Goal: Task Accomplishment & Management: Complete application form

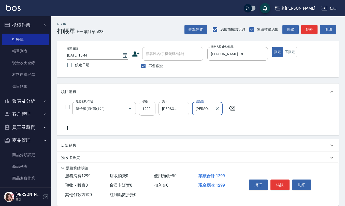
scroll to position [1, 0]
click at [145, 64] on input "不留客資" at bounding box center [143, 65] width 11 height 11
checkbox input "false"
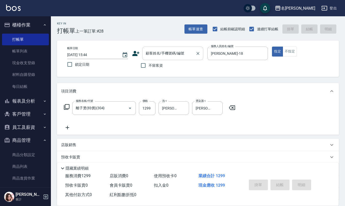
click at [159, 47] on div "顧客姓名/手機號碼/編號" at bounding box center [172, 52] width 61 height 13
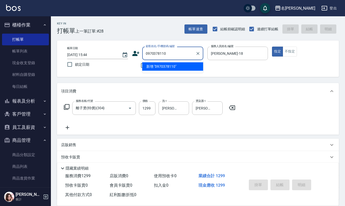
click at [162, 47] on label "顧客姓名/手機號碼/編號" at bounding box center [160, 46] width 29 height 4
click at [162, 49] on input "0970378110" at bounding box center [168, 53] width 49 height 9
drag, startPoint x: 172, startPoint y: 50, endPoint x: 59, endPoint y: 64, distance: 113.4
click at [67, 64] on div "帳單日期 [DATE] 15:44 鎖定日期 顧客姓名/手機號碼/編號 0970378110 顧客姓名/手機號碼/編號 不留客資 服務人員姓名/編號 [PER…" at bounding box center [197, 58] width 269 height 24
type input "0970378110"
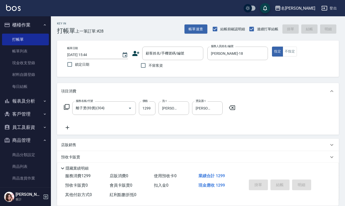
click at [136, 54] on icon at bounding box center [135, 53] width 7 height 5
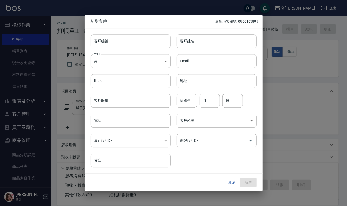
click at [141, 41] on input "客戶編號" at bounding box center [131, 41] width 80 height 14
paste input "0970378110"
type input "0970378110"
click at [136, 119] on input "電話" at bounding box center [131, 121] width 80 height 14
paste input "0970378110"
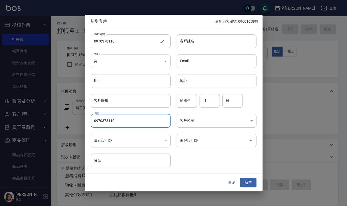
type input "0970378110"
click at [156, 64] on body "名留仁二 登出 櫃檯作業 打帳單 帳單列表 現金收支登錄 材料自購登錄 每日結帳 報表及分析 報表目錄 店家區間累計表 店家日報表 互助日報表 互助月報表 互…" at bounding box center [173, 123] width 347 height 248
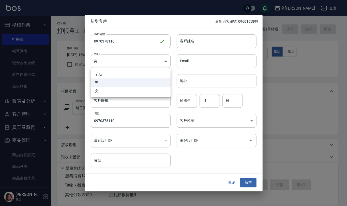
click at [147, 97] on ul "未知 男 女" at bounding box center [131, 82] width 80 height 29
click at [131, 95] on li "女" at bounding box center [131, 91] width 80 height 8
type input "[DEMOGRAPHIC_DATA]"
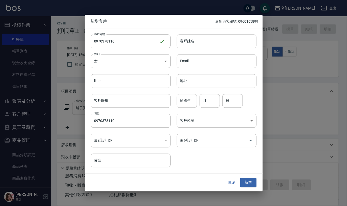
click at [198, 36] on input "客戶姓名" at bounding box center [217, 41] width 80 height 14
type input "d"
type input "[PERSON_NAME]"
click at [188, 101] on input "民國年" at bounding box center [187, 101] width 20 height 14
type input "85"
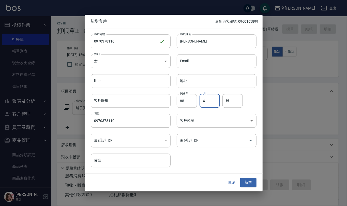
type input "4"
type input "1"
click at [247, 183] on button "新增" at bounding box center [248, 182] width 16 height 9
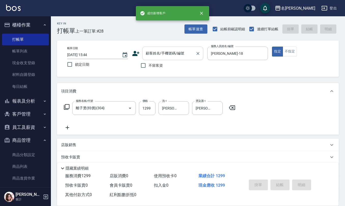
click at [161, 54] on input "顧客姓名/手機號碼/編號" at bounding box center [168, 53] width 49 height 9
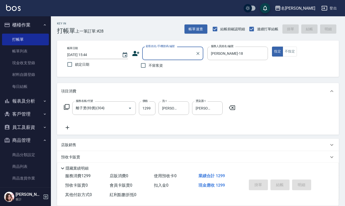
paste input "0970378110"
type input "[PERSON_NAME]/0970378110/0970378110"
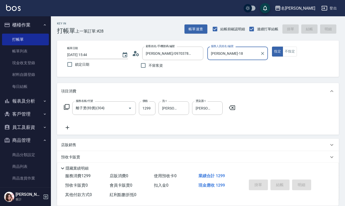
type input "[DATE] 16:25"
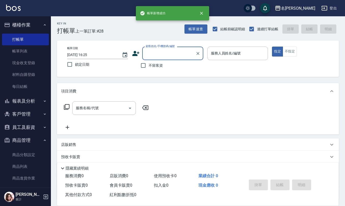
scroll to position [0, 0]
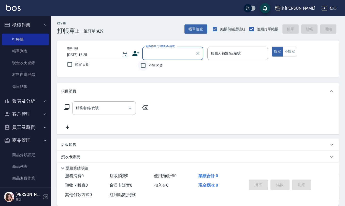
click at [148, 65] on input "不留客資" at bounding box center [143, 65] width 11 height 11
checkbox input "true"
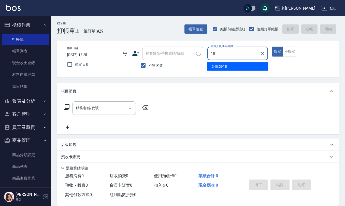
type input "[PERSON_NAME]-18"
type button "true"
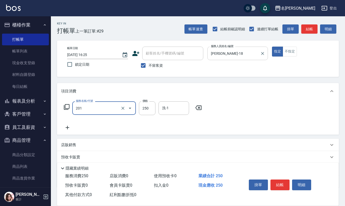
type input "洗髮(201)"
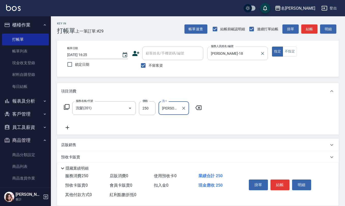
type input "[PERSON_NAME]-21"
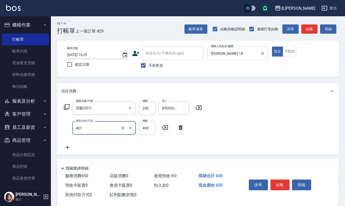
type input "剪髮(401)"
type input "350"
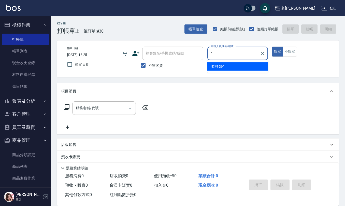
type input "[PERSON_NAME]1"
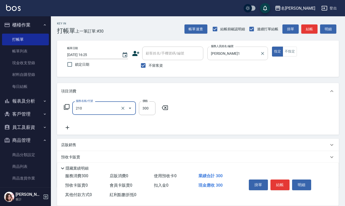
type input "[PERSON_NAME]洗髮精(210)"
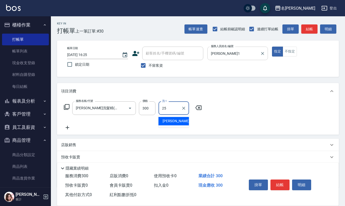
type input "[PERSON_NAME]-25"
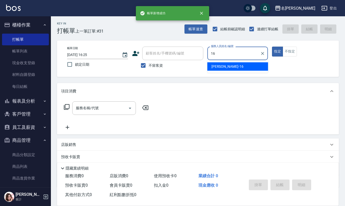
type input "[PERSON_NAME]-16"
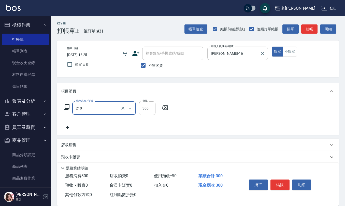
type input "[PERSON_NAME]洗髮精(210)"
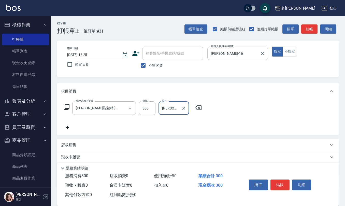
type input "[PERSON_NAME]-28"
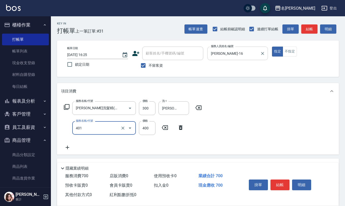
type input "剪髮(401)"
type input "400"
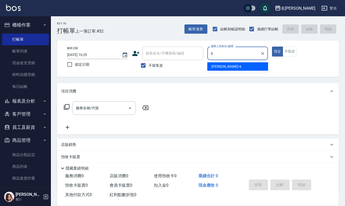
type input "[PERSON_NAME]-6"
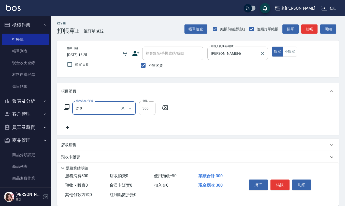
type input "[PERSON_NAME]洗髮精(210)"
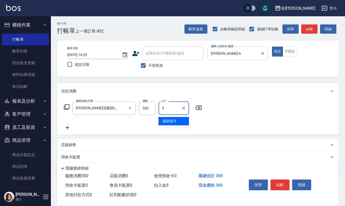
type input "[PERSON_NAME]5"
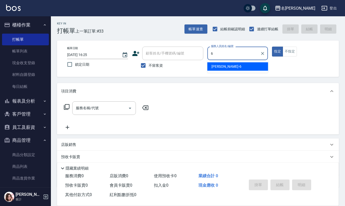
type input "[PERSON_NAME]-6"
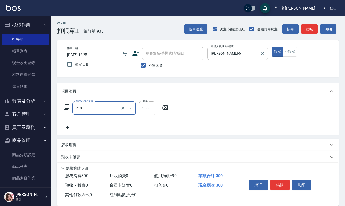
type input "[PERSON_NAME]洗髮精(210)"
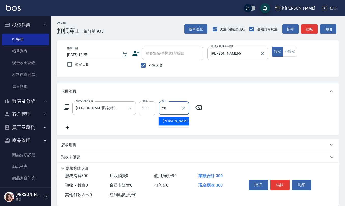
type input "[PERSON_NAME]-28"
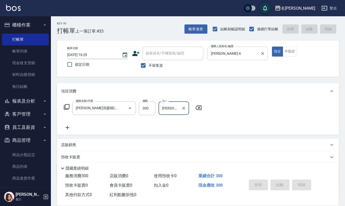
type input "[DATE] 16:26"
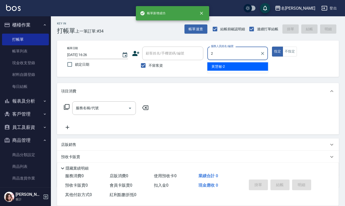
type input "黃慧敏-2"
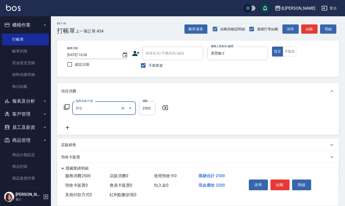
type input "有氧水離子燙2500(312)"
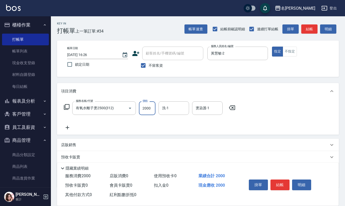
type input "2000"
type input "[PERSON_NAME]-21"
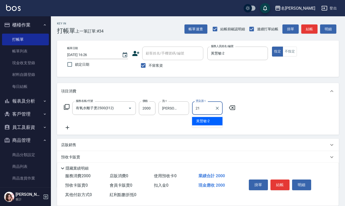
type input "[PERSON_NAME]-21"
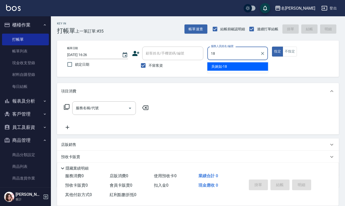
type input "[PERSON_NAME]-18"
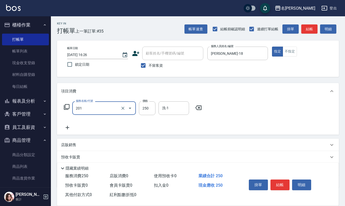
type input "洗髮(201)"
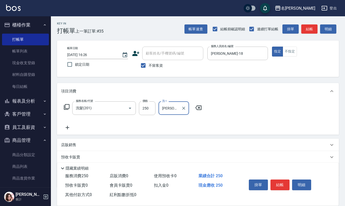
type input "[PERSON_NAME]-33"
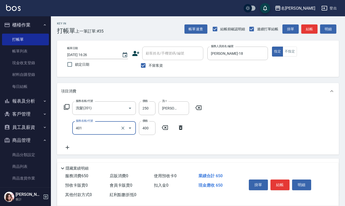
type input "剪髮(401)"
type input "350"
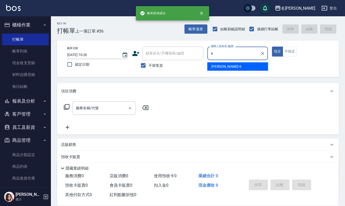
type input "[PERSON_NAME]-6"
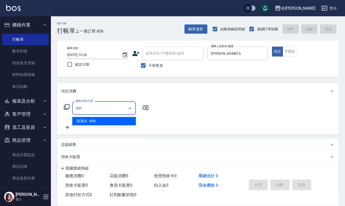
type input "清潔洗(207)"
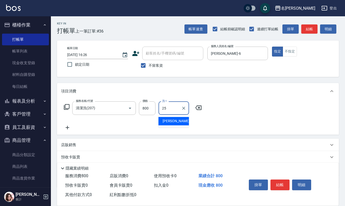
type input "[PERSON_NAME]-25"
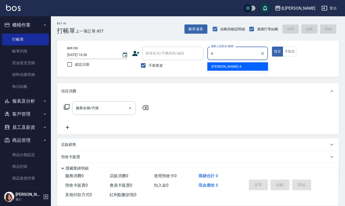
type input "[PERSON_NAME]-4"
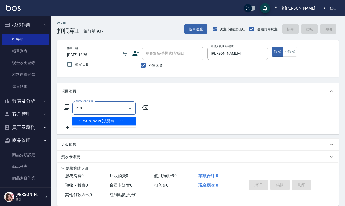
type input "[PERSON_NAME]洗髮精(210)"
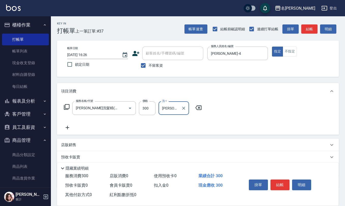
type input "[PERSON_NAME]-21"
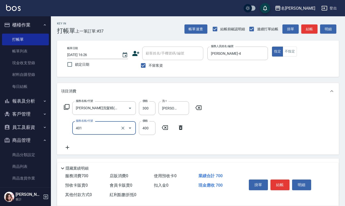
type input "剪髮(401)"
type input "450"
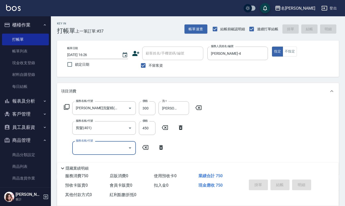
type input "[DATE] 16:27"
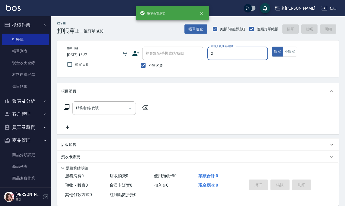
type input "黃慧敏-2"
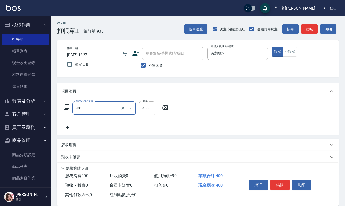
type input "剪髮(401)"
type input "320"
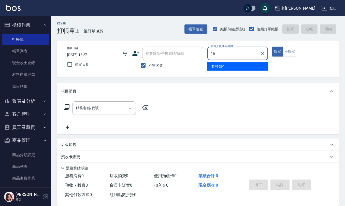
type input "[PERSON_NAME]-16"
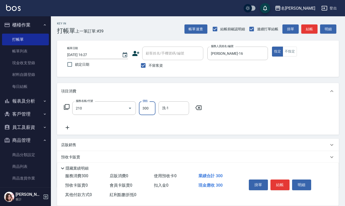
type input "[PERSON_NAME]洗髮精(210)"
type input "[PERSON_NAME]-32"
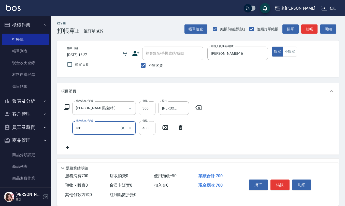
type input "剪髮(401)"
type input "360"
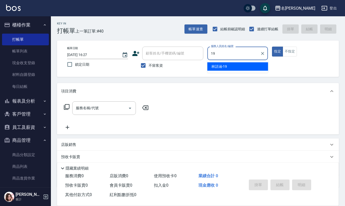
type input "[PERSON_NAME]-19"
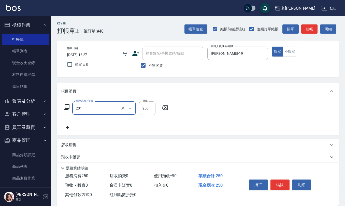
type input "洗髮(201)"
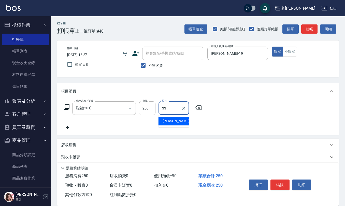
type input "[PERSON_NAME]-33"
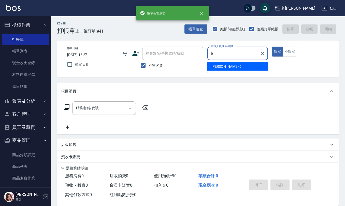
type input "[PERSON_NAME]-6"
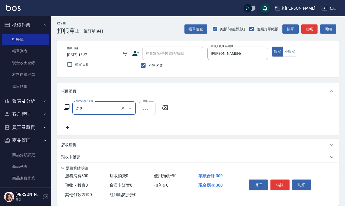
type input "[PERSON_NAME]洗髮精(210)"
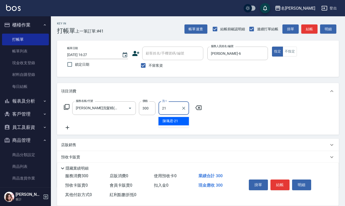
type input "[PERSON_NAME]-21"
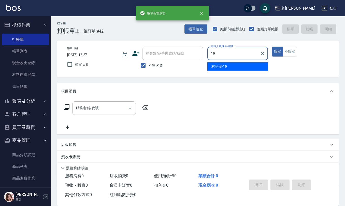
type input "[PERSON_NAME]-19"
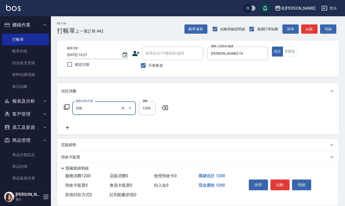
type input "深層洗(208)"
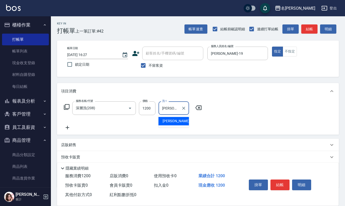
type input "[PERSON_NAME]-25"
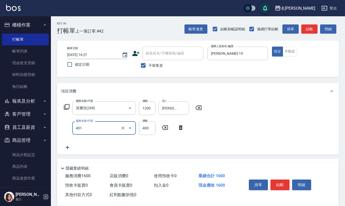
type input "剪髮(401)"
type input "500"
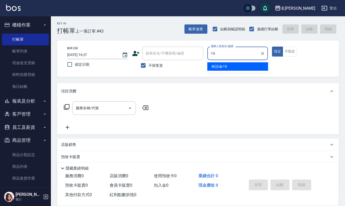
type input "[PERSON_NAME]-19"
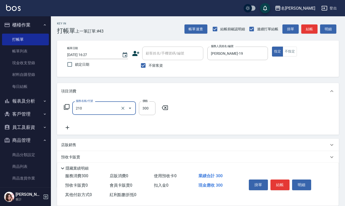
type input "[PERSON_NAME]洗髮精(210)"
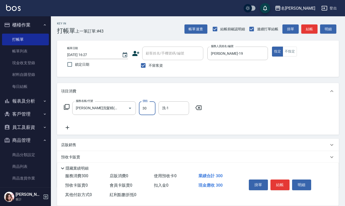
type input "300"
type input "[PERSON_NAME]-21"
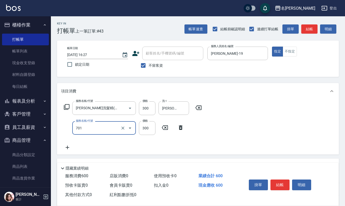
type input "自備護髮(701)"
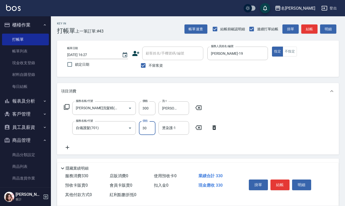
type input "300"
type input "[PERSON_NAME]-21"
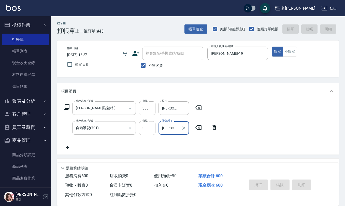
type input "[DATE] 16:28"
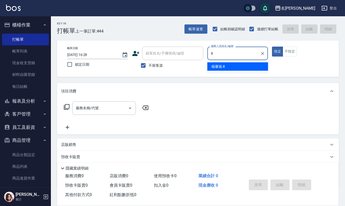
type input "[PERSON_NAME]-8"
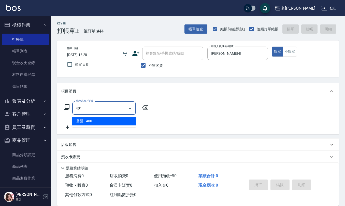
type input "剪髮(401)"
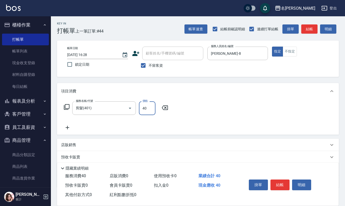
type input "400"
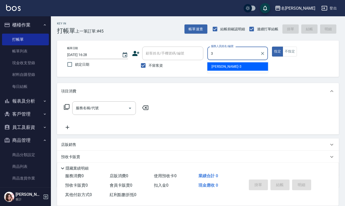
type input "[PERSON_NAME]-3"
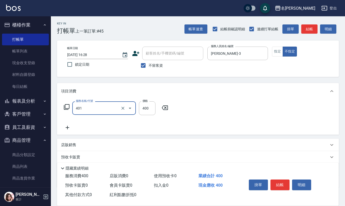
type input "剪髮(401)"
type input "200"
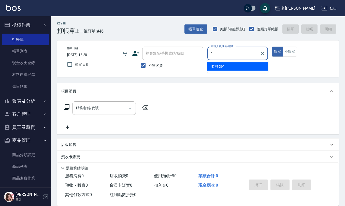
type input "[PERSON_NAME]1"
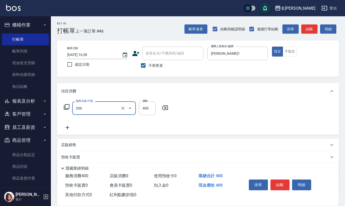
type input "健康洗(206)"
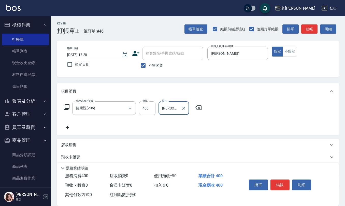
type input "[PERSON_NAME]1"
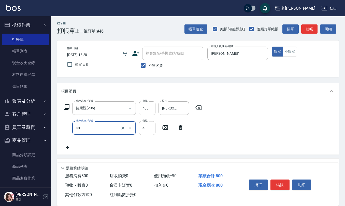
type input "剪髮(401)"
type input "200"
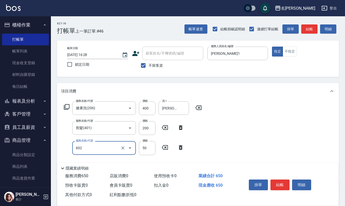
type input "上.吹捲(602)"
type input "100"
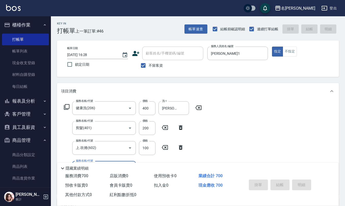
type input "[DATE] 16:29"
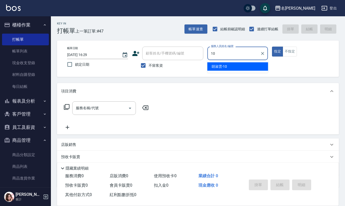
type input "[PERSON_NAME]-10"
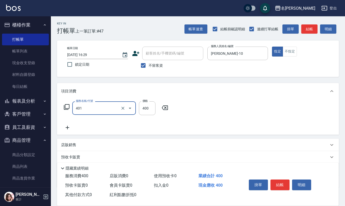
type input "剪髮(401)"
type input "405"
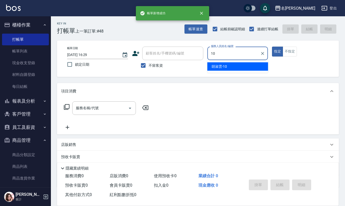
type input "[PERSON_NAME]-10"
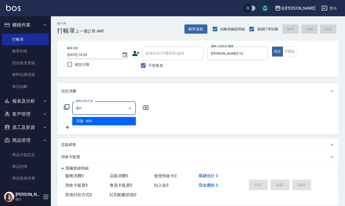
type input "剪髮(401)"
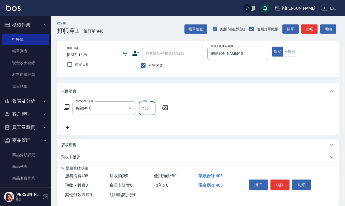
type input "405"
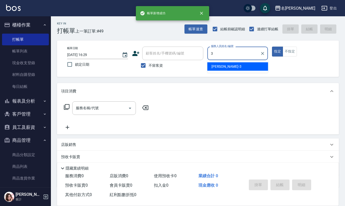
type input "[PERSON_NAME]-3"
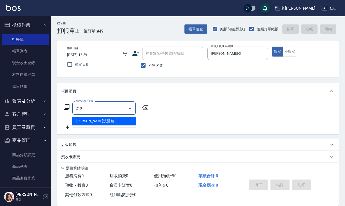
type input "[PERSON_NAME]洗髮精(210)"
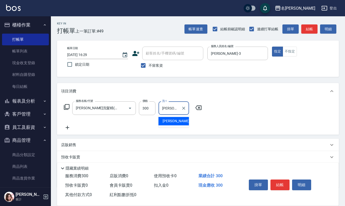
type input "[PERSON_NAME]-3"
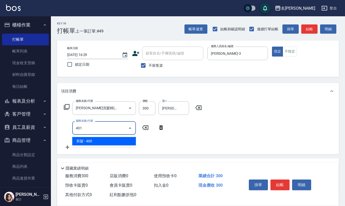
type input "剪髮(401)"
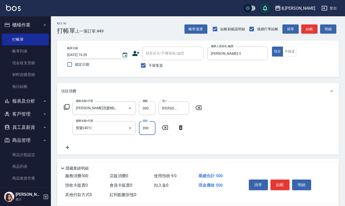
type input "200"
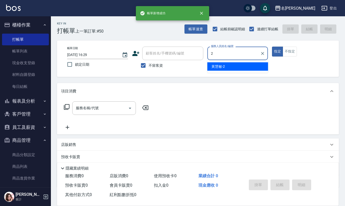
type input "黃慧敏-2"
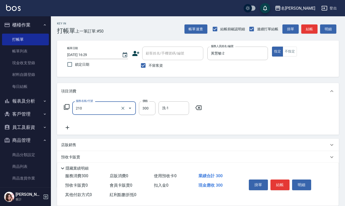
type input "[PERSON_NAME]洗髮精(210)"
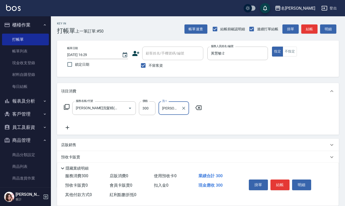
type input "[PERSON_NAME]5"
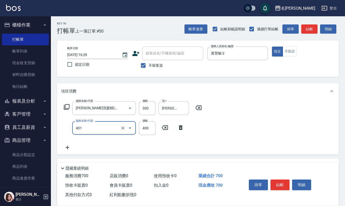
type input "剪髮(401)"
type input "350"
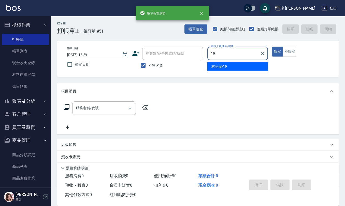
type input "[PERSON_NAME]-19"
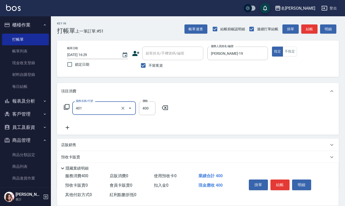
type input "剪髮(401)"
type input "500"
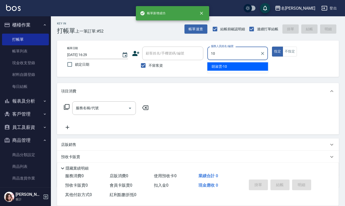
type input "[PERSON_NAME]-10"
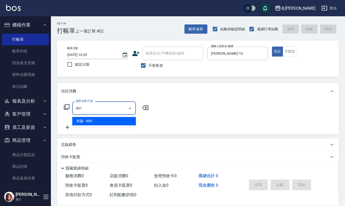
type input "剪髮(401)"
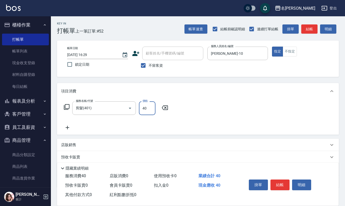
type input "400"
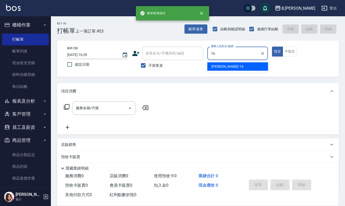
type input "[PERSON_NAME]-16"
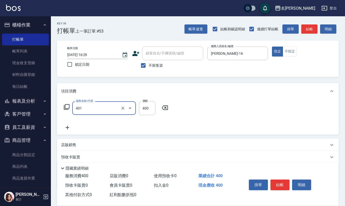
type input "剪髮(401)"
type input "400"
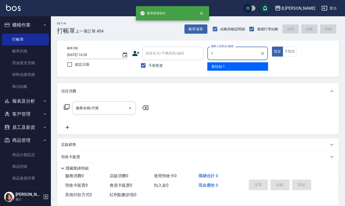
type input "[PERSON_NAME]1"
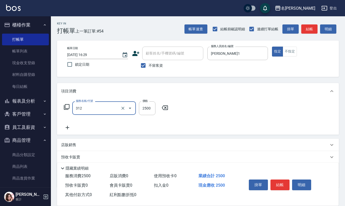
type input "有氧水離子燙2500(312)"
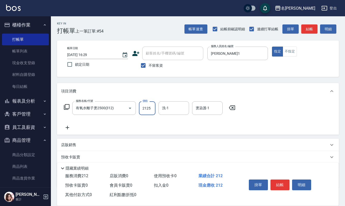
type input "2125"
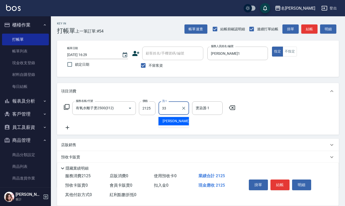
type input "[PERSON_NAME]-33"
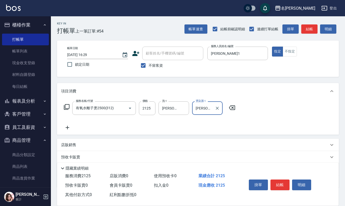
type input "[PERSON_NAME]-33"
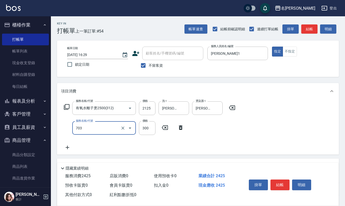
type input "(1236)設計師(703)"
type input "425"
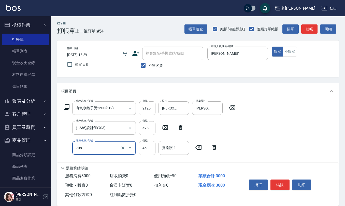
type input "松島舞鶴450(708)"
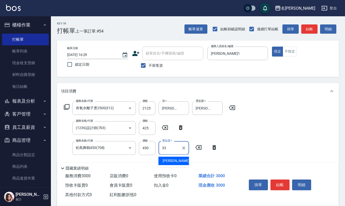
type input "[PERSON_NAME]-33"
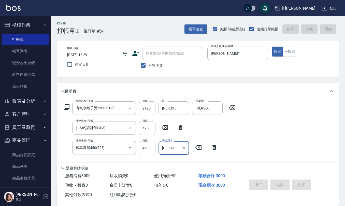
type input "[DATE] 16:30"
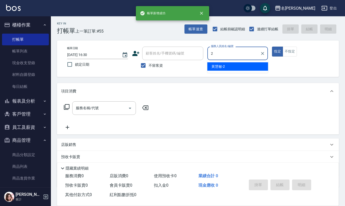
type input "黃慧敏-2"
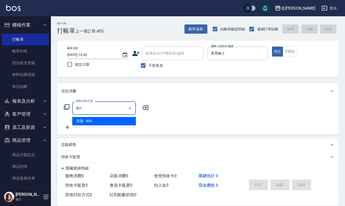
type input "剪髮(401)"
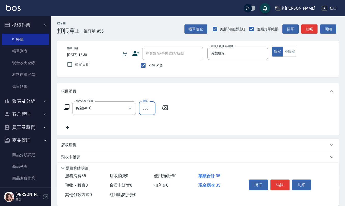
type input "350"
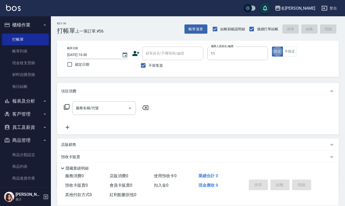
type input "[PERSON_NAME]橙-11"
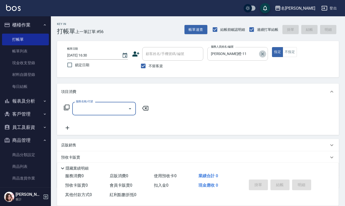
click at [261, 55] on icon "Clear" at bounding box center [262, 53] width 5 height 5
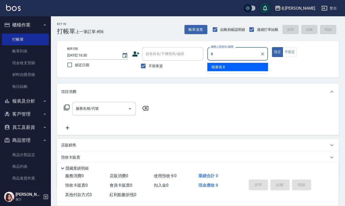
type input "[PERSON_NAME]-8"
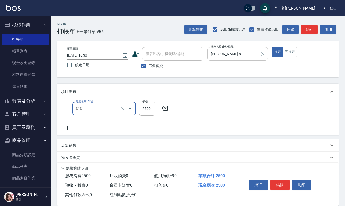
type input "生化還原2500(313)"
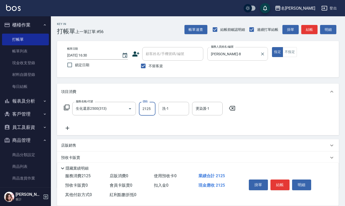
type input "2125"
type input "[PERSON_NAME]-25"
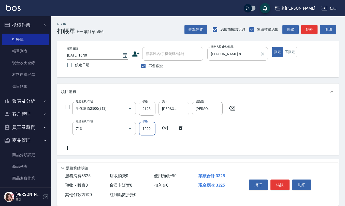
type input "水樣結構式1200(713)"
type input "840"
type input "[PERSON_NAME]-25"
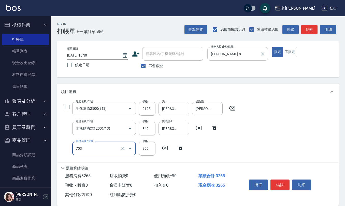
type input "(1236)設計師(703)"
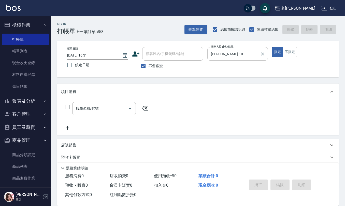
click at [90, 142] on div "店販銷售" at bounding box center [194, 144] width 267 height 5
click at [26, 97] on button "報表及分析" at bounding box center [25, 100] width 47 height 13
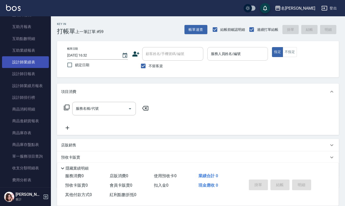
scroll to position [102, 0]
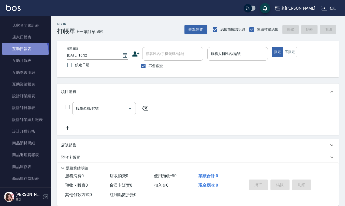
click at [18, 53] on link "互助日報表" at bounding box center [25, 49] width 47 height 12
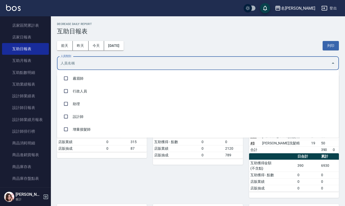
click at [179, 61] on input "人員類別" at bounding box center [193, 63] width 269 height 9
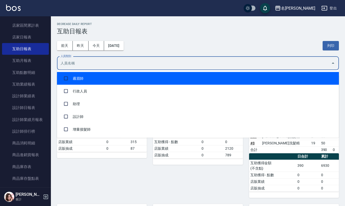
click at [160, 23] on h2 "Decrease Daily Report" at bounding box center [198, 23] width 282 height 3
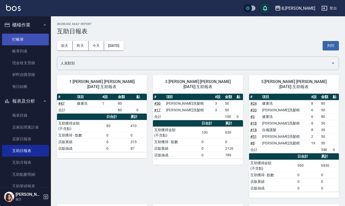
click at [23, 36] on link "打帳單" at bounding box center [25, 40] width 47 height 12
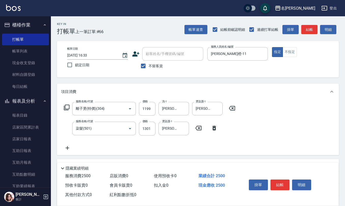
click at [141, 72] on div "帳單日期 [DATE] 16:33 鎖定日期 顧客姓名/手機號碼/編號 顧客姓名/手機號碼/編號 不留客資 服務人員姓名/編號 [PERSON_NAME]-1…" at bounding box center [198, 59] width 282 height 36
click at [145, 68] on input "不留客資" at bounding box center [143, 65] width 11 height 11
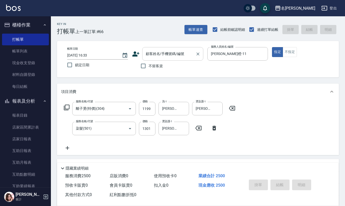
click at [154, 54] on input "顧客姓名/手機號碼/編號" at bounding box center [168, 53] width 49 height 9
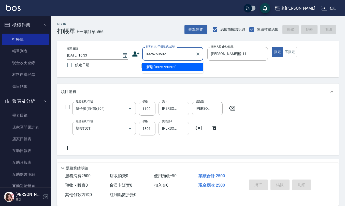
drag, startPoint x: 172, startPoint y: 50, endPoint x: 0, endPoint y: 59, distance: 172.5
click at [0, 51] on div "名留仁二 登出 櫃檯作業 打帳單 帳單列表 現金收支登錄 材料自購登錄 每日結帳 報表及分析 報表目錄 店家區間累計表 店家日報表 互助日報表 互助月報表 互…" at bounding box center [172, 134] width 345 height 268
click at [136, 52] on icon at bounding box center [135, 53] width 7 height 5
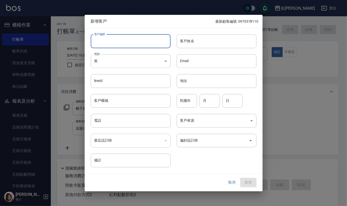
click at [122, 44] on input "客戶編號" at bounding box center [131, 41] width 80 height 14
paste input "0925750502"
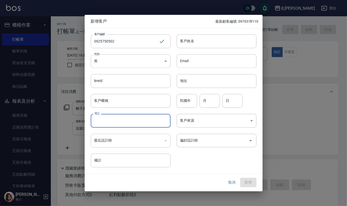
drag, startPoint x: 108, startPoint y: 121, endPoint x: 106, endPoint y: 118, distance: 3.1
click at [108, 121] on input "電話" at bounding box center [131, 121] width 80 height 14
paste input "0925750502"
click at [149, 60] on body "名留仁二 登出 櫃檯作業 打帳單 帳單列表 現金收支登錄 材料自購登錄 每日結帳 報表及分析 報表目錄 店家區間累計表 店家日報表 互助日報表 互助月報表 互…" at bounding box center [173, 134] width 347 height 268
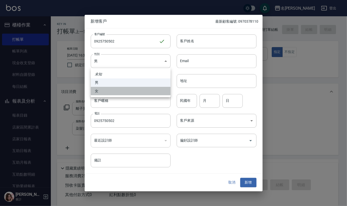
click at [121, 92] on li "女" at bounding box center [131, 91] width 80 height 8
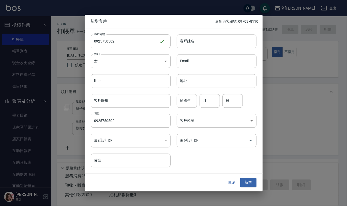
click at [203, 40] on input "客戶姓名" at bounding box center [217, 41] width 80 height 14
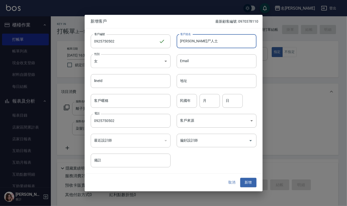
click at [214, 38] on input "[PERSON_NAME]尸人土" at bounding box center [217, 41] width 80 height 14
click at [187, 103] on input "民國年" at bounding box center [187, 101] width 20 height 14
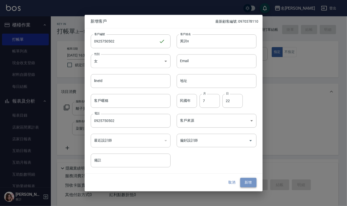
click at [253, 184] on button "新增" at bounding box center [248, 182] width 16 height 9
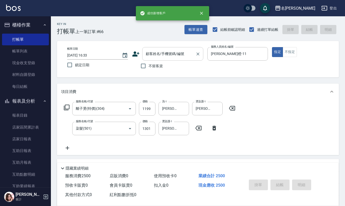
click at [169, 49] on div "顧客姓名/手機號碼/編號" at bounding box center [172, 53] width 61 height 13
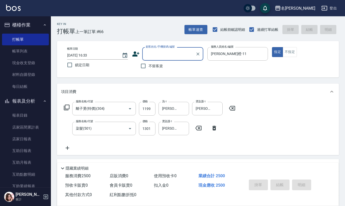
paste input "0925750502"
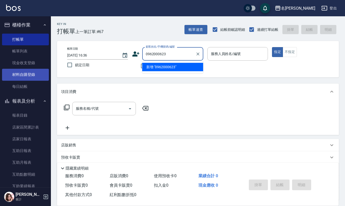
drag, startPoint x: 151, startPoint y: 53, endPoint x: 34, endPoint y: 77, distance: 119.2
click at [43, 72] on div "名留仁二 登出 櫃檯作業 打帳單 帳單列表 現金收支登錄 材料自購登錄 每日結帳 報表及分析 報表目錄 店家區間累計表 店家日報表 互助日報表 互助月報表 互…" at bounding box center [172, 123] width 345 height 247
click at [135, 55] on icon at bounding box center [135, 53] width 7 height 5
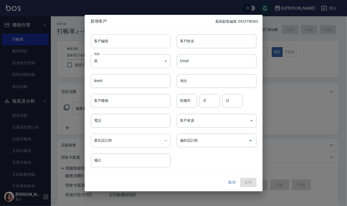
click at [135, 42] on input "客戶編號" at bounding box center [131, 41] width 80 height 14
paste input "0962000623"
click at [118, 125] on input "電話" at bounding box center [131, 121] width 80 height 14
paste input "0962000623"
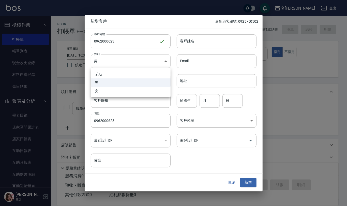
click at [133, 63] on body "名留仁二 登出 櫃檯作業 打帳單 帳單列表 現金收支登錄 材料自購登錄 每日結帳 報表及分析 報表目錄 店家區間累計表 店家日報表 互助日報表 互助月報表 互…" at bounding box center [173, 123] width 347 height 247
click at [135, 92] on li "女" at bounding box center [131, 91] width 80 height 8
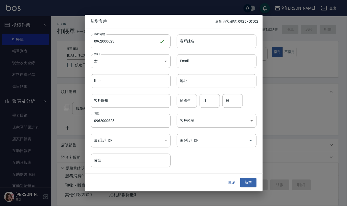
click at [207, 38] on input "客戶姓名" at bounding box center [217, 41] width 80 height 14
click at [184, 104] on input "民國年" at bounding box center [187, 101] width 20 height 14
click at [250, 181] on button "新增" at bounding box center [248, 182] width 16 height 9
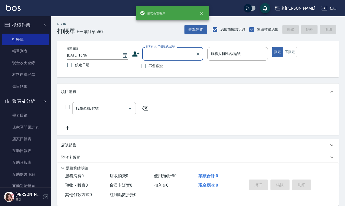
click at [151, 50] on input "顧客姓名/手機號碼/編號" at bounding box center [168, 53] width 49 height 9
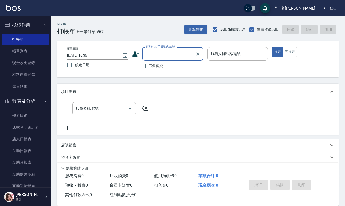
paste input "0962000623"
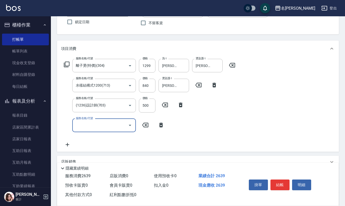
scroll to position [68, 0]
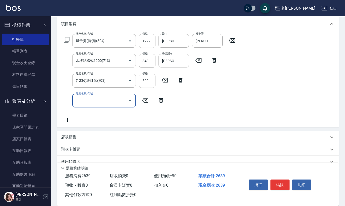
click at [92, 138] on div "店販銷售" at bounding box center [194, 136] width 267 height 5
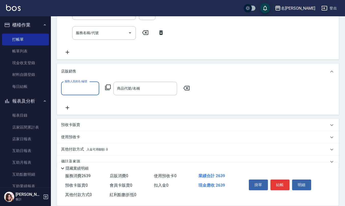
scroll to position [145, 0]
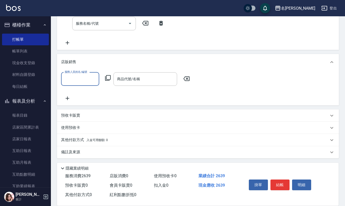
click at [98, 153] on div "備註及來源" at bounding box center [194, 151] width 267 height 5
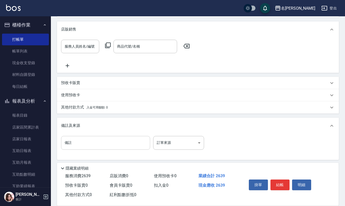
scroll to position [179, 0]
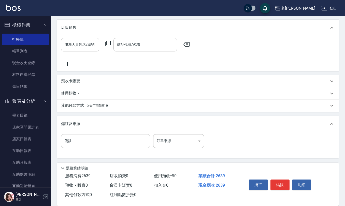
click at [96, 141] on input "備註" at bounding box center [105, 141] width 89 height 14
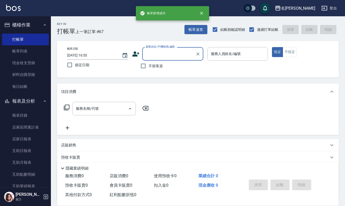
scroll to position [0, 0]
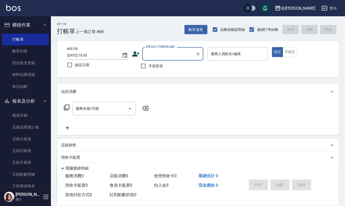
drag, startPoint x: 153, startPoint y: 64, endPoint x: 156, endPoint y: 65, distance: 2.9
click at [153, 64] on span "不留客資" at bounding box center [155, 65] width 14 height 5
click at [148, 64] on input "不留客資" at bounding box center [143, 65] width 11 height 11
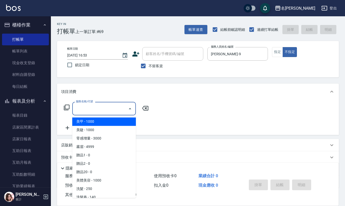
click at [96, 111] on input "服務名稱/代號" at bounding box center [99, 108] width 51 height 9
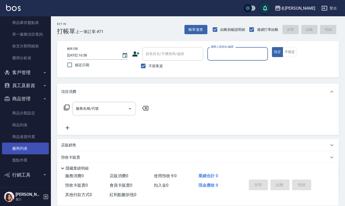
scroll to position [30, 0]
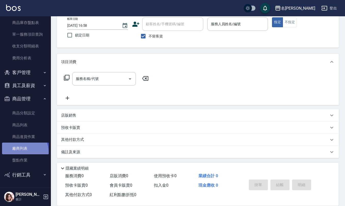
click at [19, 152] on link "廠商列表" at bounding box center [25, 148] width 47 height 12
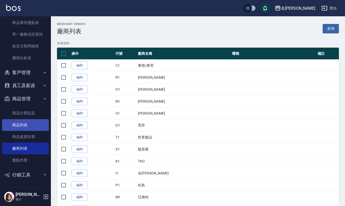
click at [29, 121] on link "商品列表" at bounding box center [25, 125] width 47 height 12
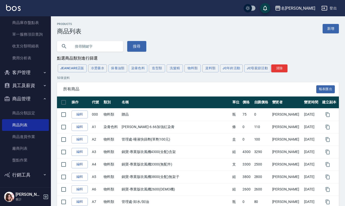
click at [104, 45] on input "text" at bounding box center [95, 46] width 48 height 14
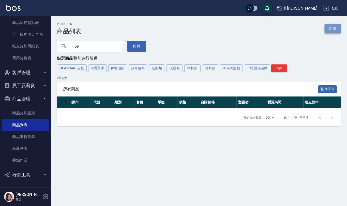
click at [338, 29] on link "新增" at bounding box center [332, 28] width 16 height 9
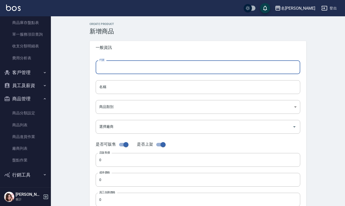
click at [118, 71] on input "代號" at bounding box center [198, 67] width 204 height 14
click at [125, 89] on input "名稱" at bounding box center [198, 87] width 204 height 14
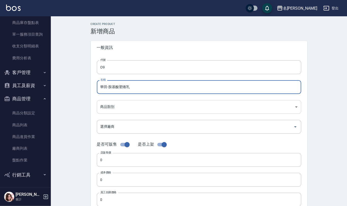
click at [126, 108] on body "名留仁二 登出 櫃檯作業 打帳單 帳單列表 現金收支登錄 材料自購登錄 每日結帳 報表及分析 報表目錄 店家區間累計表 店家日報表 互助日報表 互助月報表 互…" at bounding box center [173, 175] width 347 height 351
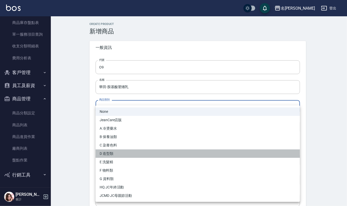
click at [123, 154] on li "D 造型類" at bounding box center [198, 153] width 204 height 8
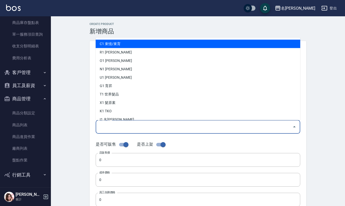
click at [117, 126] on input "選擇廠商" at bounding box center [194, 126] width 192 height 9
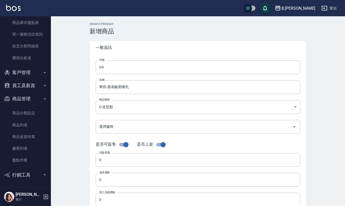
drag, startPoint x: 71, startPoint y: 140, endPoint x: 77, endPoint y: 149, distance: 11.1
click at [73, 142] on div "Create Product 新增商品 一般資訊 代號 O9 代號 名稱 華田-胺基酸塑捲乳 名稱 商品類別 D 造型類 581735b8-db4a-43…" at bounding box center [198, 183] width 294 height 334
click at [122, 160] on input "0" at bounding box center [198, 160] width 204 height 14
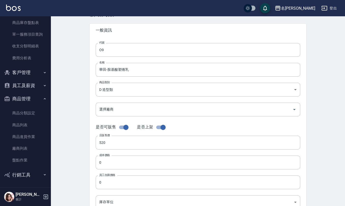
scroll to position [34, 0]
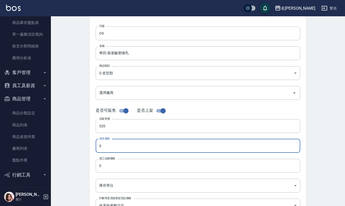
click at [104, 144] on input "0" at bounding box center [198, 146] width 204 height 14
click at [109, 167] on input "0" at bounding box center [198, 166] width 204 height 14
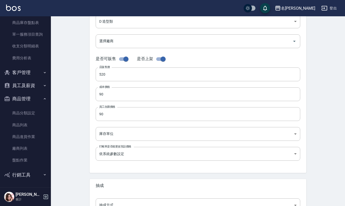
scroll to position [102, 0]
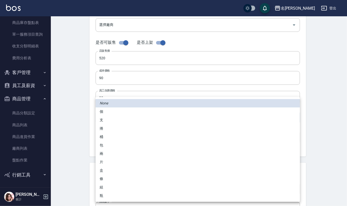
click at [110, 115] on body "名留仁二 登出 櫃檯作業 打帳單 帳單列表 現金收支登錄 材料自購登錄 每日結帳 報表及分析 報表目錄 店家區間累計表 店家日報表 互助日報表 互助月報表 互…" at bounding box center [173, 73] width 347 height 351
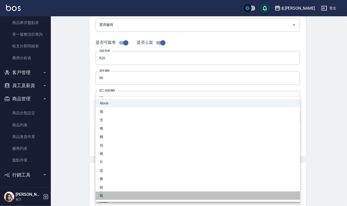
click at [104, 196] on li "瓶" at bounding box center [198, 195] width 204 height 8
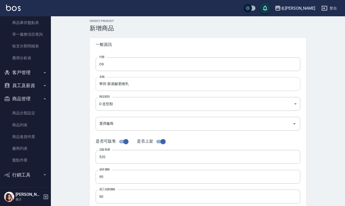
scroll to position [0, 0]
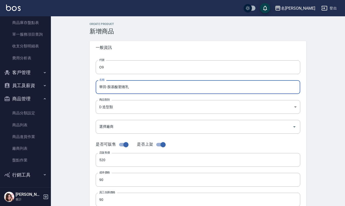
click at [142, 89] on input "華田-胺基酸塑捲乳" at bounding box center [198, 87] width 204 height 14
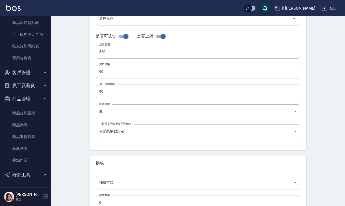
scroll to position [145, 0]
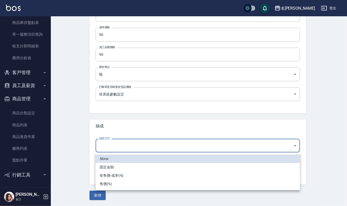
click at [118, 146] on body "名留仁二 登出 櫃檯作業 打帳單 帳單列表 現金收支登錄 材料自購登錄 每日結帳 報表及分析 報表目錄 店家區間累計表 店家日報表 互助日報表 互助月報表 互…" at bounding box center [173, 30] width 347 height 351
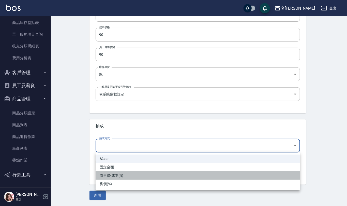
click at [127, 175] on li "依售價-成本(%)" at bounding box center [198, 175] width 204 height 8
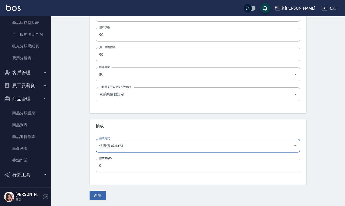
click at [115, 164] on input "0" at bounding box center [198, 165] width 204 height 14
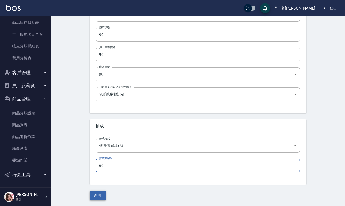
click at [100, 194] on button "新增" at bounding box center [97, 194] width 16 height 9
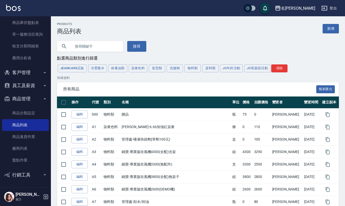
click at [116, 45] on input "text" at bounding box center [95, 46] width 48 height 14
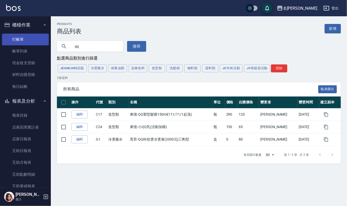
click at [32, 42] on link "打帳單" at bounding box center [25, 40] width 47 height 12
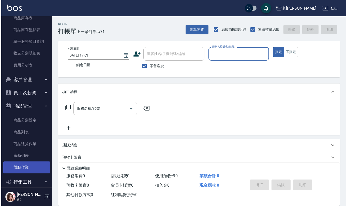
scroll to position [257, 0]
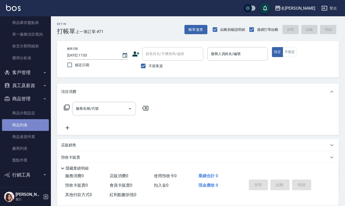
click at [27, 119] on link "商品列表" at bounding box center [25, 125] width 47 height 12
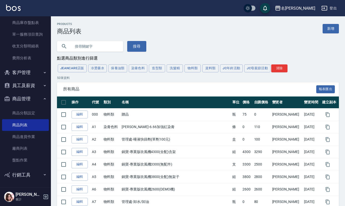
click at [96, 44] on input "text" at bounding box center [95, 46] width 48 height 14
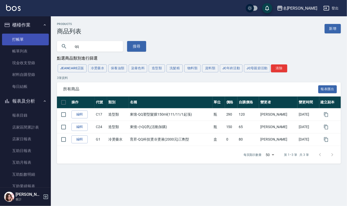
click at [20, 38] on link "打帳單" at bounding box center [25, 40] width 47 height 12
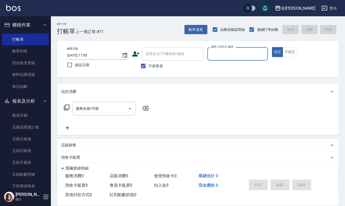
click at [272, 47] on button "指定" at bounding box center [277, 52] width 11 height 10
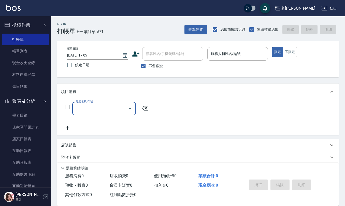
click at [43, 23] on icon "button" at bounding box center [45, 25] width 4 height 4
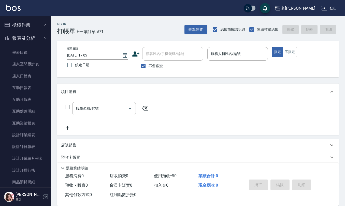
click at [90, 143] on div "店販銷售" at bounding box center [194, 144] width 267 height 5
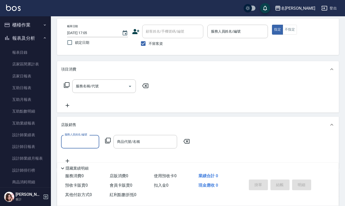
scroll to position [34, 0]
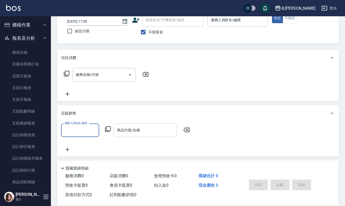
click at [119, 130] on input "商品代號/名稱" at bounding box center [145, 130] width 59 height 9
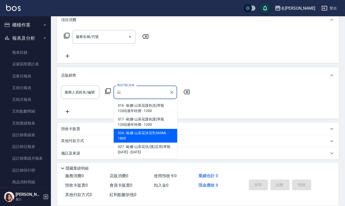
scroll to position [73, 0]
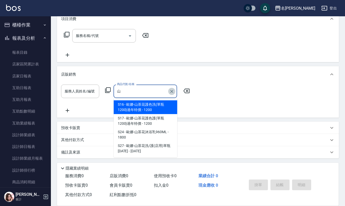
click at [171, 91] on icon "Clear" at bounding box center [171, 91] width 5 height 5
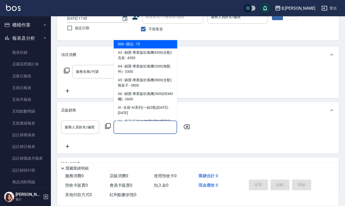
scroll to position [0, 0]
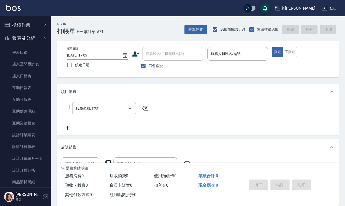
click at [205, 95] on div "項目消費" at bounding box center [198, 91] width 282 height 16
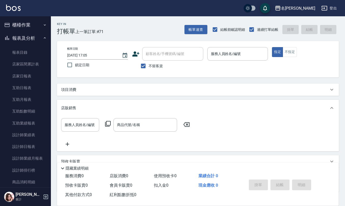
click at [331, 89] on icon at bounding box center [331, 90] width 3 height 2
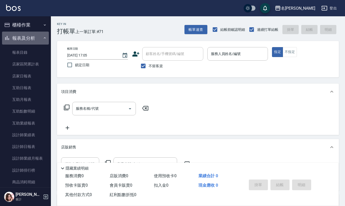
click at [43, 36] on icon "button" at bounding box center [45, 38] width 4 height 4
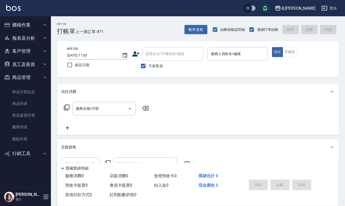
click at [39, 26] on button "櫃檯作業" at bounding box center [25, 24] width 47 height 13
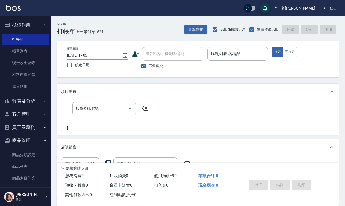
click at [43, 24] on icon "button" at bounding box center [45, 25] width 4 height 4
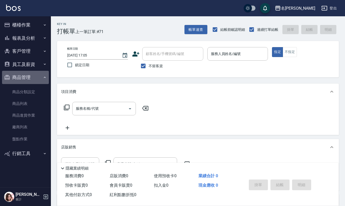
click at [44, 76] on icon "button" at bounding box center [45, 77] width 4 height 4
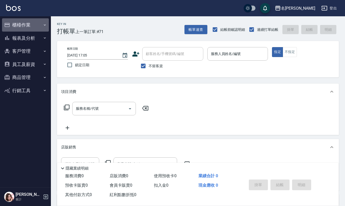
click at [45, 23] on icon "button" at bounding box center [45, 25] width 4 height 4
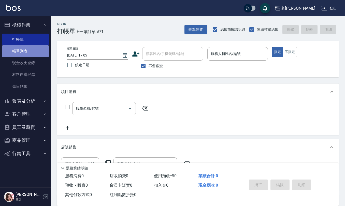
click at [23, 51] on link "帳單列表" at bounding box center [25, 51] width 47 height 12
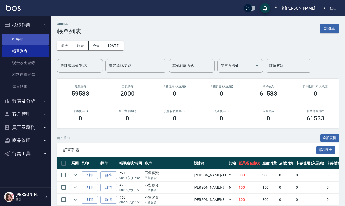
click at [27, 38] on link "打帳單" at bounding box center [25, 40] width 47 height 12
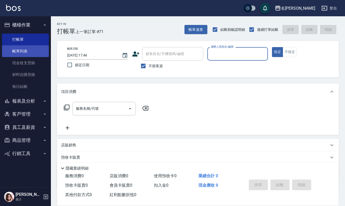
click at [25, 49] on link "帳單列表" at bounding box center [25, 51] width 47 height 12
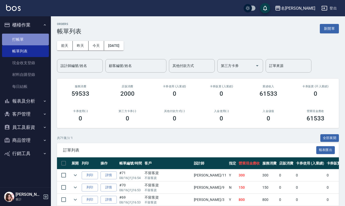
click at [26, 39] on link "打帳單" at bounding box center [25, 40] width 47 height 12
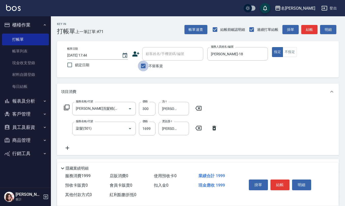
click at [143, 67] on input "不留客資" at bounding box center [143, 65] width 11 height 11
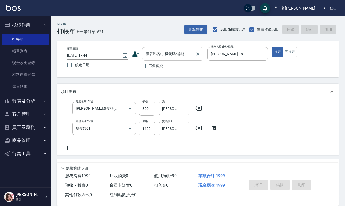
click at [149, 50] on div "顧客姓名/手機號碼/編號 顧客姓名/手機號碼/編號" at bounding box center [172, 53] width 61 height 13
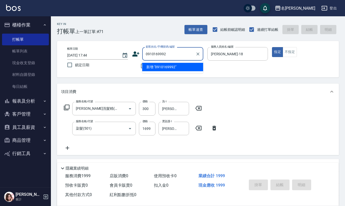
drag, startPoint x: 167, startPoint y: 53, endPoint x: 104, endPoint y: 53, distance: 62.8
click at [105, 53] on div "帳單日期 [DATE] 17:44 鎖定日期 顧客姓名/手機號碼/編號 0910169992 顧客姓名/手機號碼/編號 不留客資 服務人員姓名/編號 [PER…" at bounding box center [197, 59] width 269 height 24
click at [134, 54] on icon at bounding box center [135, 53] width 7 height 5
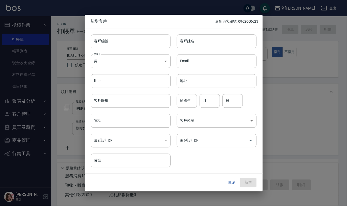
click at [124, 42] on input "客戶編號" at bounding box center [131, 41] width 80 height 14
paste input "0910169992"
click at [114, 121] on input "電話" at bounding box center [131, 121] width 80 height 14
paste input "0910169992"
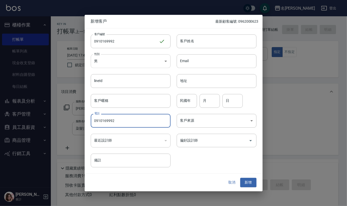
click at [128, 64] on body "名留仁二 登出 櫃檯作業 打帳單 帳單列表 現金收支登錄 材料自購登錄 每日結帳 報表及分析 報表目錄 店家區間累計表 店家日報表 互助日報表 互助月報表 互…" at bounding box center [173, 134] width 347 height 268
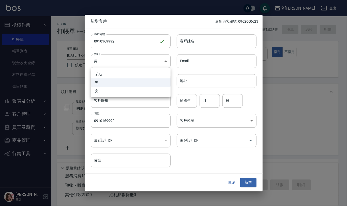
click at [125, 90] on li "女" at bounding box center [131, 91] width 80 height 8
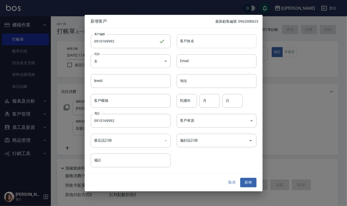
click at [188, 45] on input "客戶姓名" at bounding box center [217, 41] width 80 height 14
click at [191, 97] on input "民國年" at bounding box center [187, 101] width 20 height 14
click at [243, 181] on button "新增" at bounding box center [248, 182] width 16 height 9
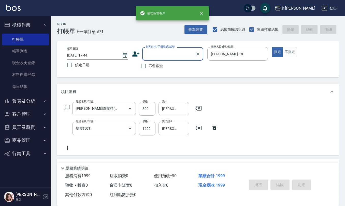
click at [162, 56] on input "顧客姓名/手機號碼/編號" at bounding box center [168, 53] width 49 height 9
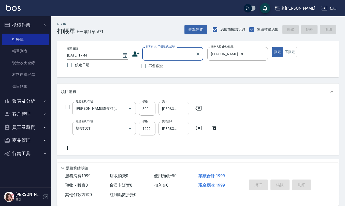
paste input "0910169992"
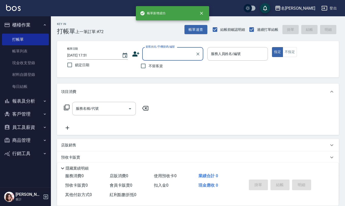
click at [154, 66] on span "不留客資" at bounding box center [155, 65] width 14 height 5
click at [148, 66] on input "不留客資" at bounding box center [143, 65] width 11 height 11
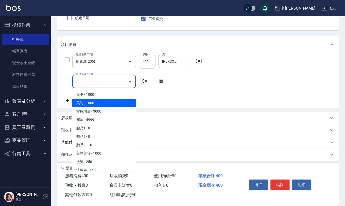
scroll to position [49, 0]
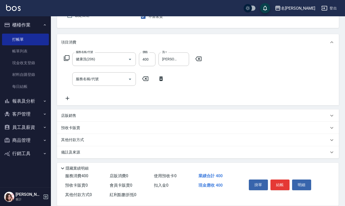
drag, startPoint x: 162, startPoint y: 96, endPoint x: 145, endPoint y: 105, distance: 18.9
click at [162, 96] on div "服務名稱/代號 健康洗(206) 服務名稱/代號 價格 400 價格 洗-1 [PERSON_NAME]橙-11 洗-1 服務名稱/代號 服務名稱/代號" at bounding box center [133, 76] width 144 height 49
click at [93, 114] on div "店販銷售" at bounding box center [194, 115] width 267 height 5
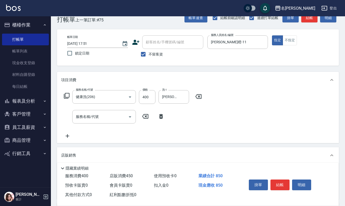
scroll to position [0, 0]
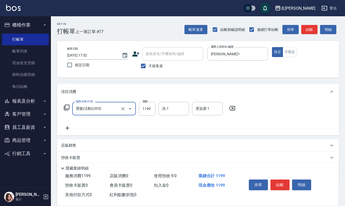
click at [231, 109] on icon at bounding box center [231, 108] width 13 height 6
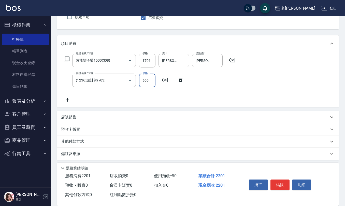
scroll to position [50, 0]
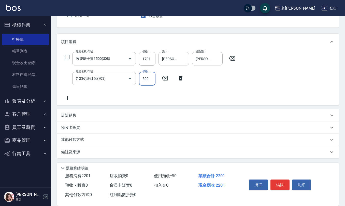
click at [92, 116] on div "店販銷售" at bounding box center [194, 115] width 267 height 5
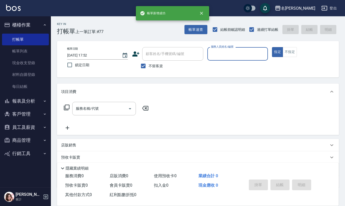
scroll to position [0, 0]
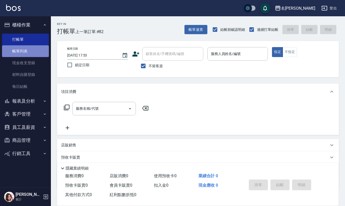
click at [29, 48] on link "帳單列表" at bounding box center [25, 51] width 47 height 12
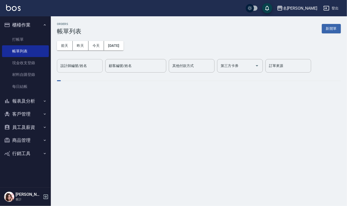
click at [91, 59] on div "設計師編號/姓名" at bounding box center [80, 65] width 46 height 13
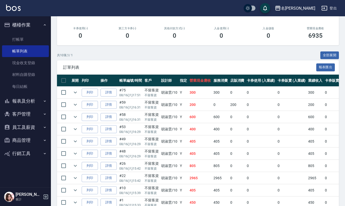
scroll to position [112, 0]
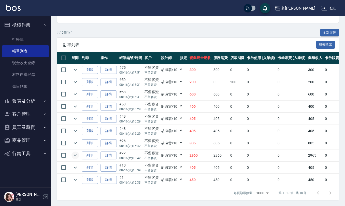
click at [78, 152] on icon "expand row" at bounding box center [75, 155] width 6 height 6
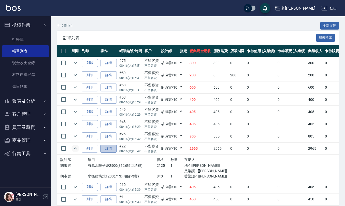
click at [111, 152] on link "詳情" at bounding box center [108, 148] width 16 height 8
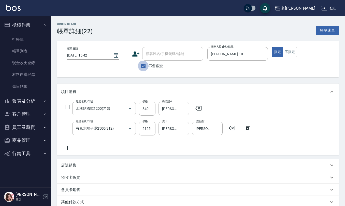
click at [143, 69] on input "不留客資" at bounding box center [143, 65] width 11 height 11
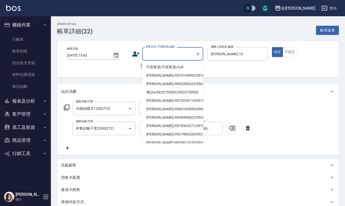
click at [154, 57] on input "顧客姓名/手機號碼/編號" at bounding box center [168, 53] width 49 height 9
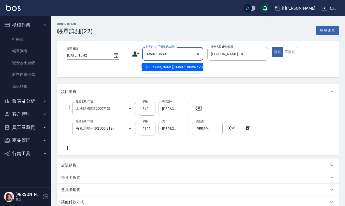
click at [163, 68] on li "[PERSON_NAME]/0960710639/K2361" at bounding box center [172, 67] width 61 height 8
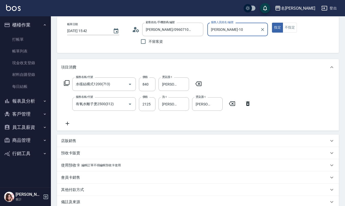
scroll to position [80, 0]
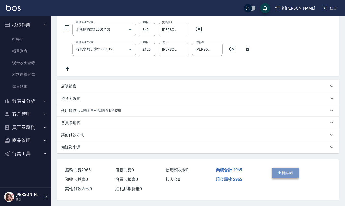
click at [281, 172] on button "重新結帳" at bounding box center [285, 172] width 27 height 11
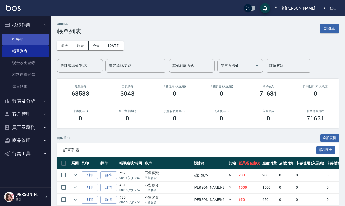
click at [30, 44] on link "打帳單" at bounding box center [25, 40] width 47 height 12
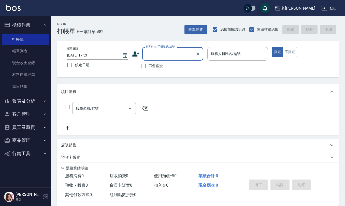
click at [152, 69] on label "不留客資" at bounding box center [150, 65] width 25 height 11
click at [148, 69] on input "不留客資" at bounding box center [143, 65] width 11 height 11
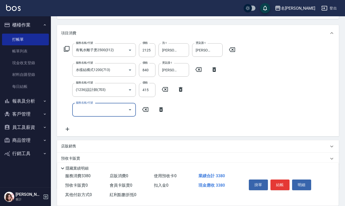
scroll to position [68, 0]
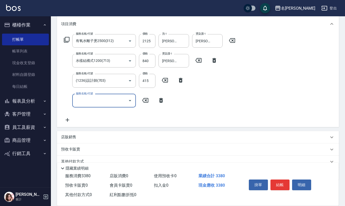
click at [90, 134] on div "店販銷售" at bounding box center [194, 136] width 267 height 5
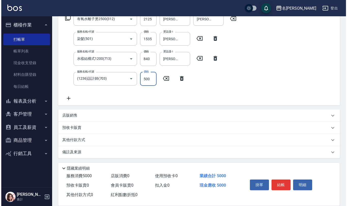
scroll to position [0, 0]
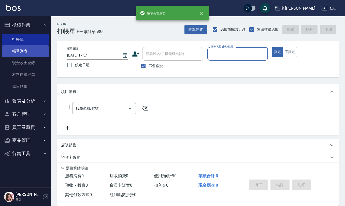
click at [39, 55] on link "帳單列表" at bounding box center [25, 51] width 47 height 12
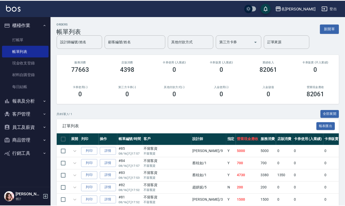
scroll to position [126, 0]
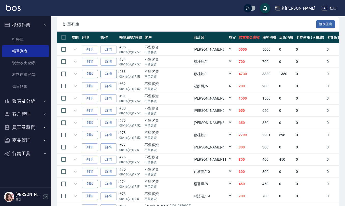
click at [107, 78] on link "詳情" at bounding box center [108, 74] width 16 height 8
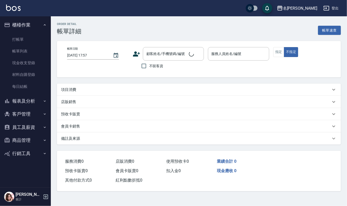
click at [107, 76] on div "帳單日期 [DATE] 17:57 顧客姓名/手機號碼/編號 顧客姓名/手機號碼/編號 不留客資 服務人員姓名/編號 服務人員姓名/編號 指定 不指定" at bounding box center [199, 59] width 284 height 36
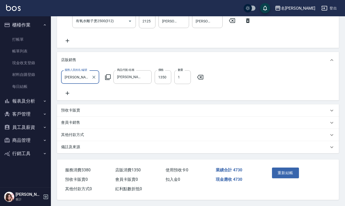
scroll to position [133, 0]
click at [91, 146] on div "備註及來源" at bounding box center [194, 146] width 267 height 5
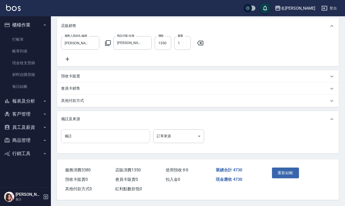
scroll to position [167, 0]
click at [97, 139] on input "備註" at bounding box center [105, 136] width 89 height 14
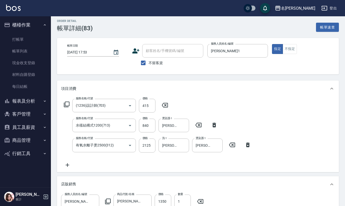
scroll to position [0, 0]
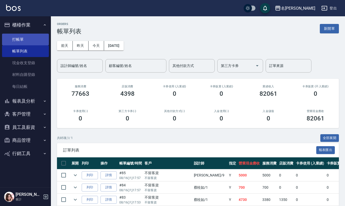
click at [29, 38] on link "打帳單" at bounding box center [25, 40] width 47 height 12
